Goal: Check status: Check status

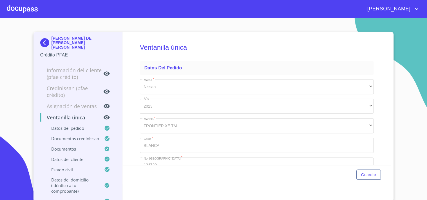
type input "15 de ene. de 1961"
click at [30, 6] on div at bounding box center [22, 9] width 31 height 18
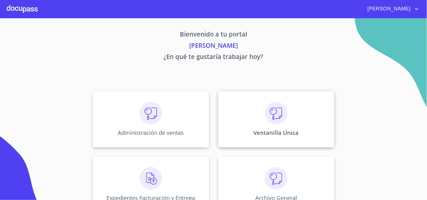
click at [246, 110] on div "Ventanilla Única" at bounding box center [276, 119] width 116 height 56
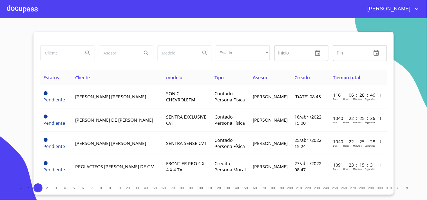
click at [67, 60] on input "search" at bounding box center [60, 53] width 38 height 15
type input "[PERSON_NAME]"
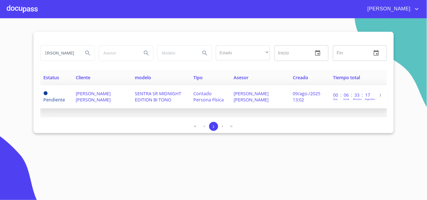
click at [136, 94] on span "SENTRA SR MIDNIGHT EDITION BI TONO" at bounding box center [158, 97] width 46 height 12
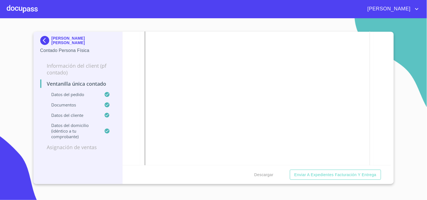
scroll to position [938, 0]
